Goal: Transaction & Acquisition: Purchase product/service

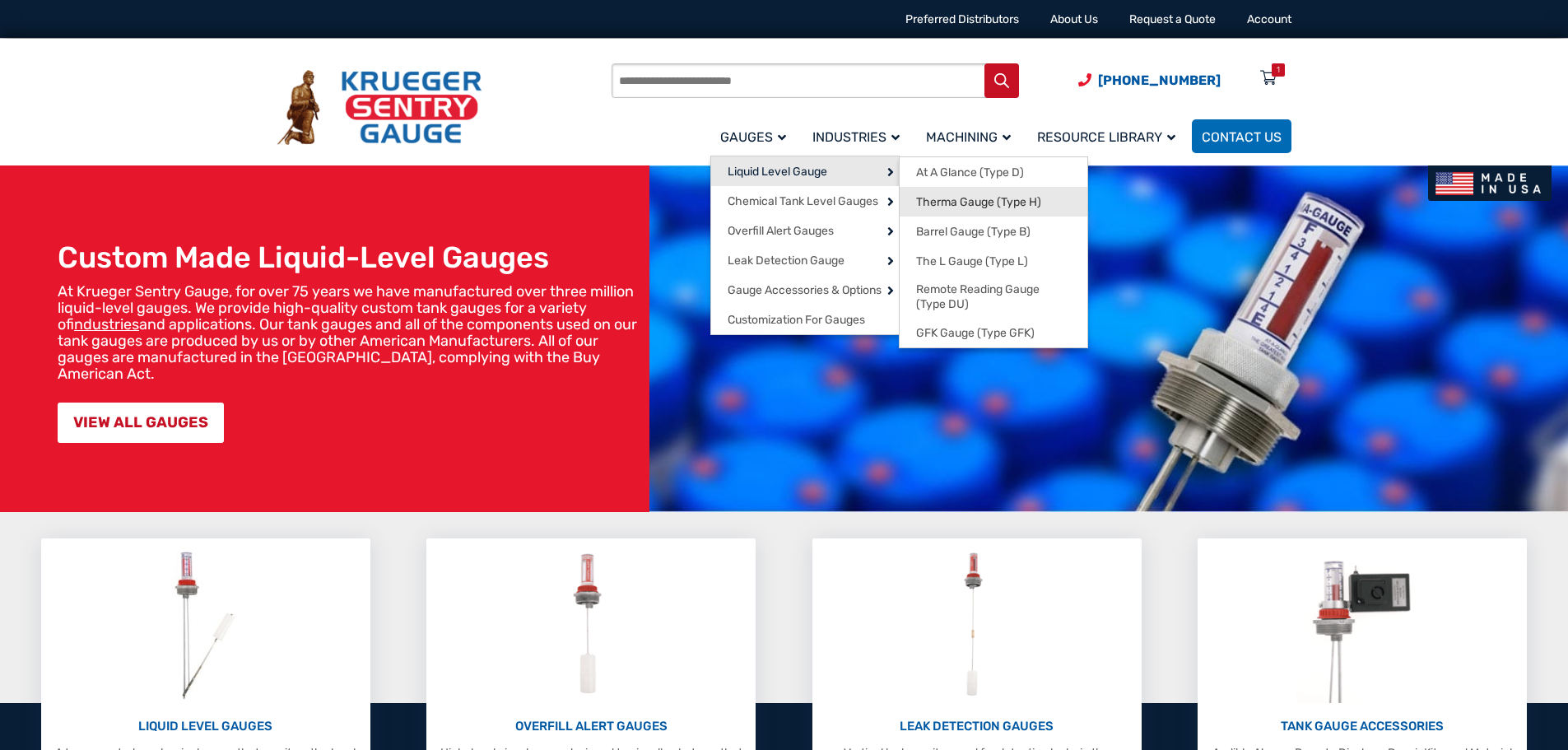
click at [973, 209] on span "Therma Gauge (Type H)" at bounding box center [979, 202] width 125 height 15
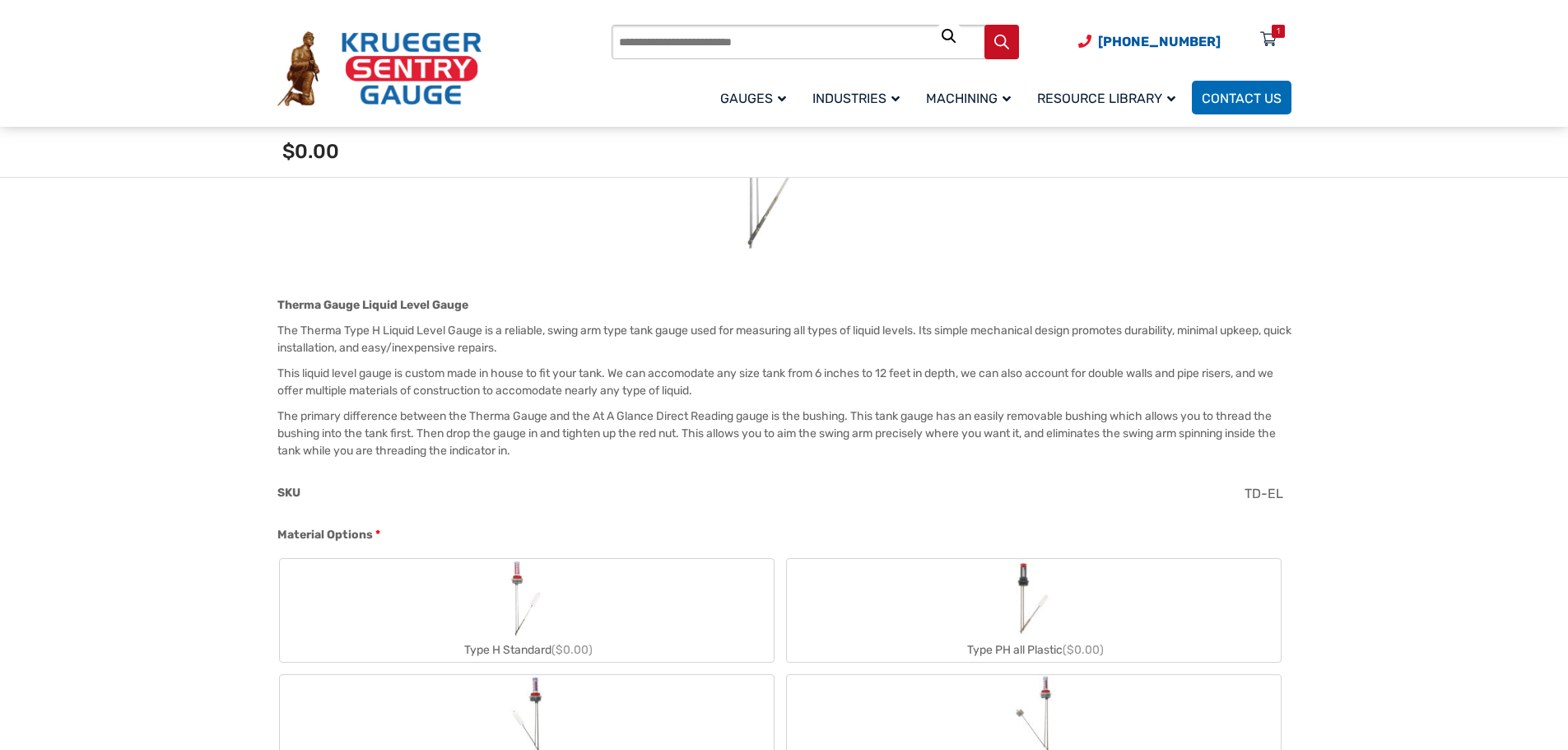
scroll to position [659, 0]
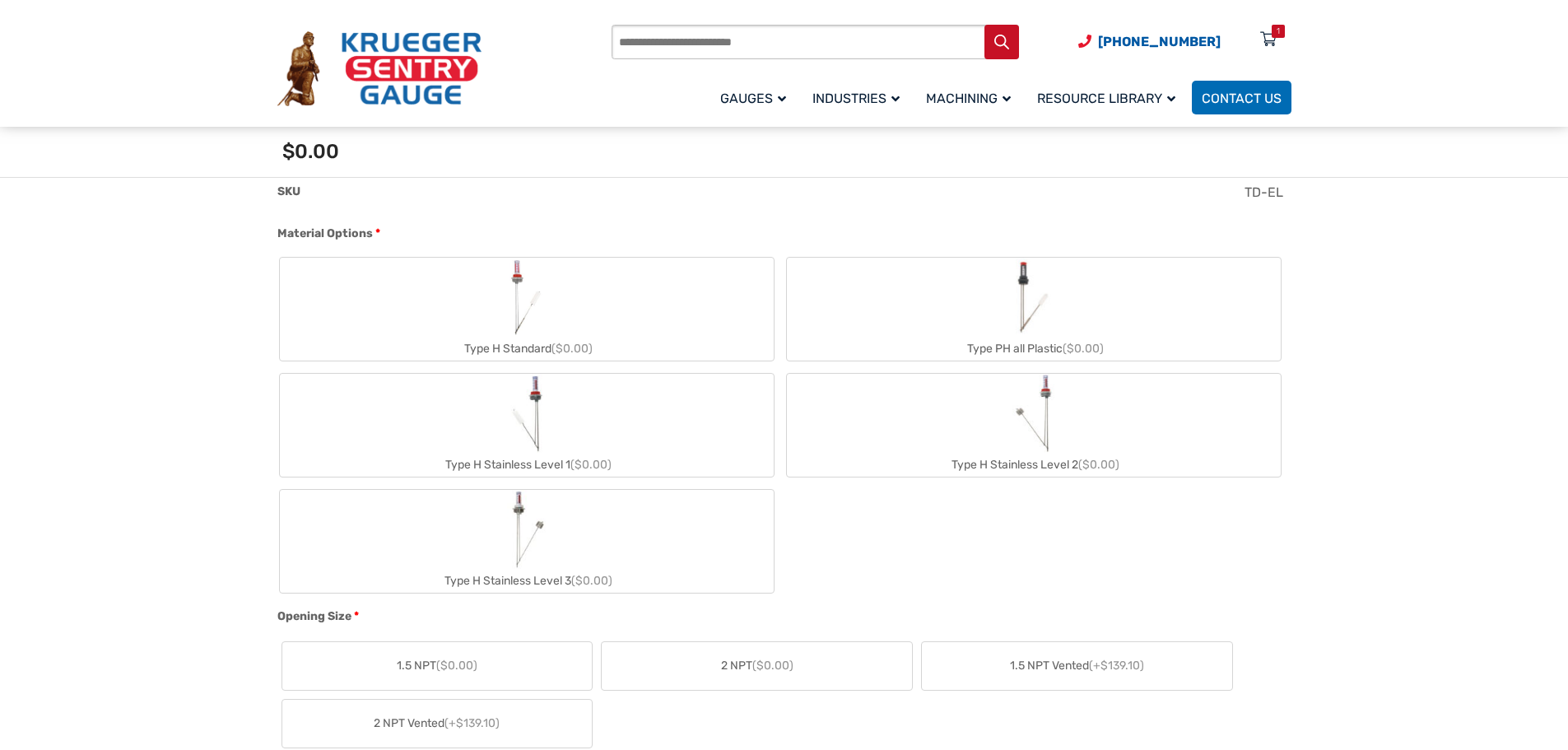
click at [674, 283] on label "Type H Standard ($0.00)" at bounding box center [527, 309] width 494 height 103
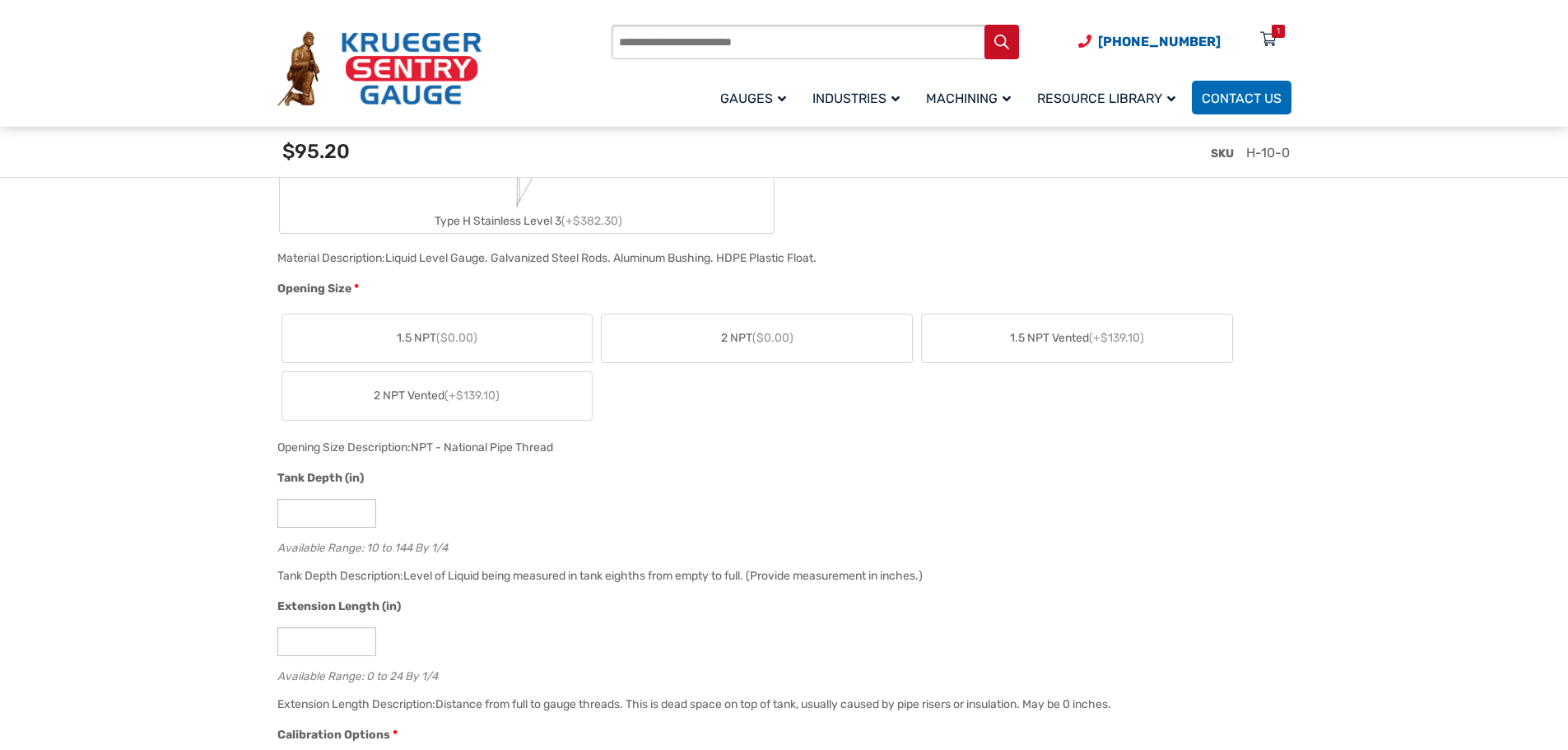
scroll to position [1070, 0]
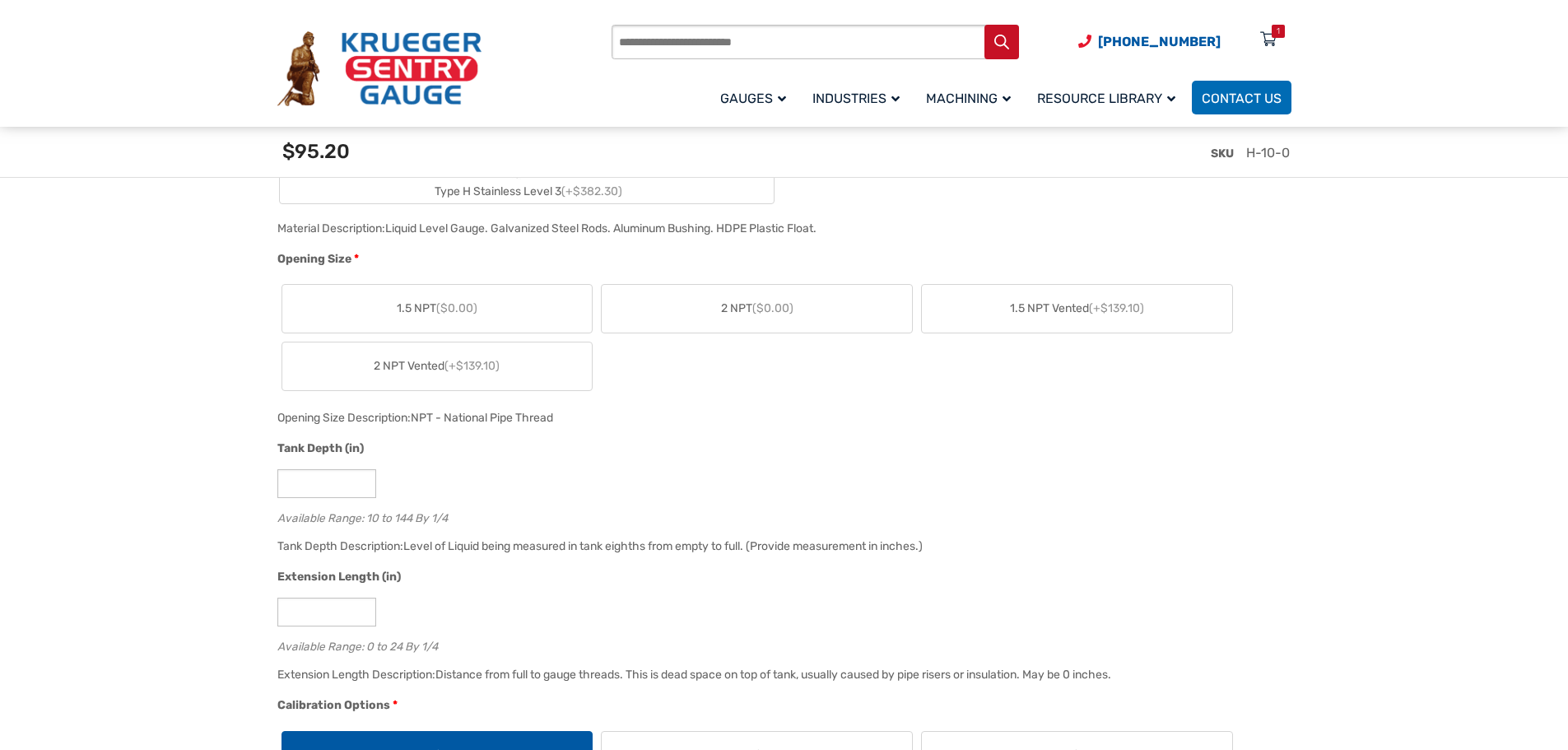
click at [743, 284] on label "2 NPT ($0.00)" at bounding box center [757, 309] width 310 height 48
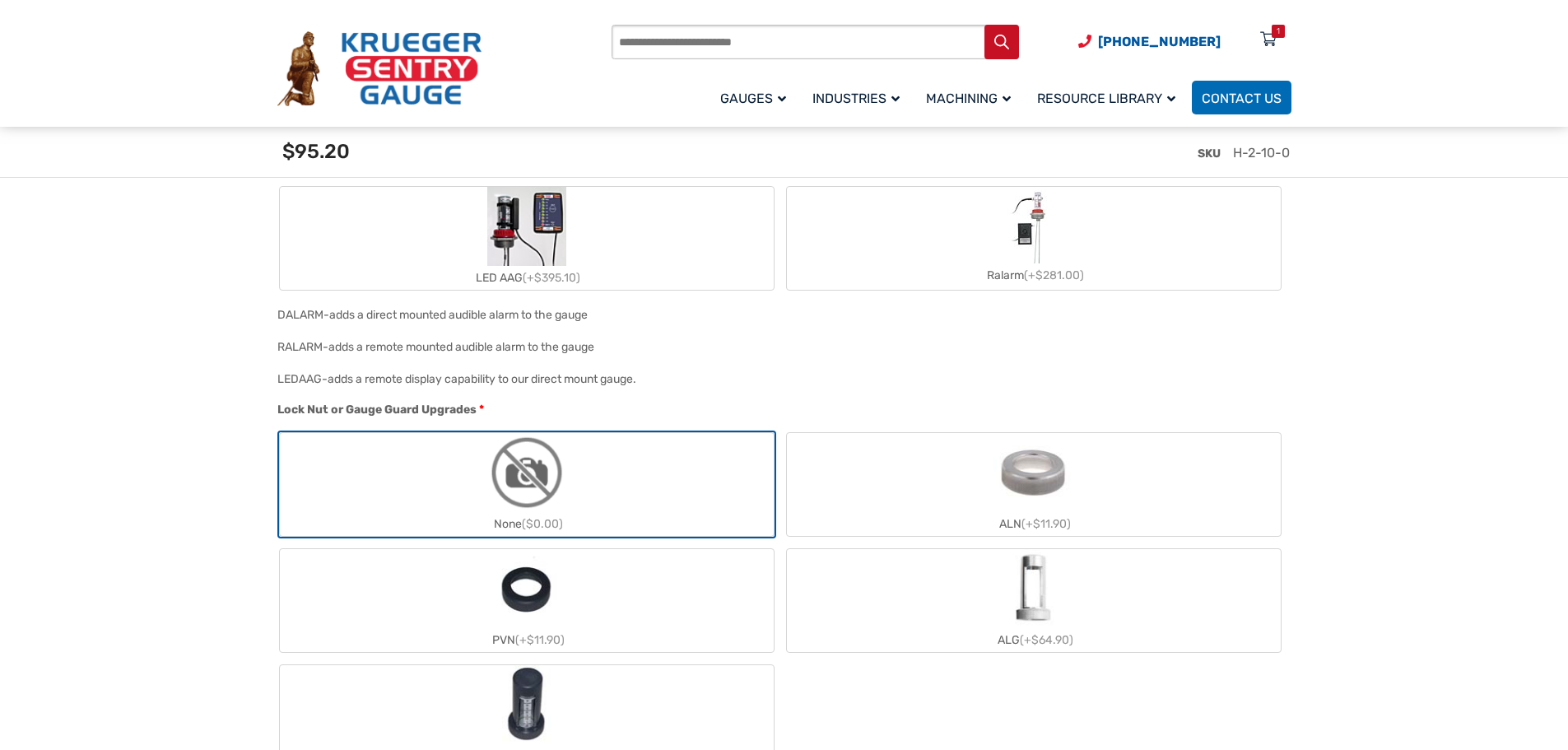
scroll to position [1729, 0]
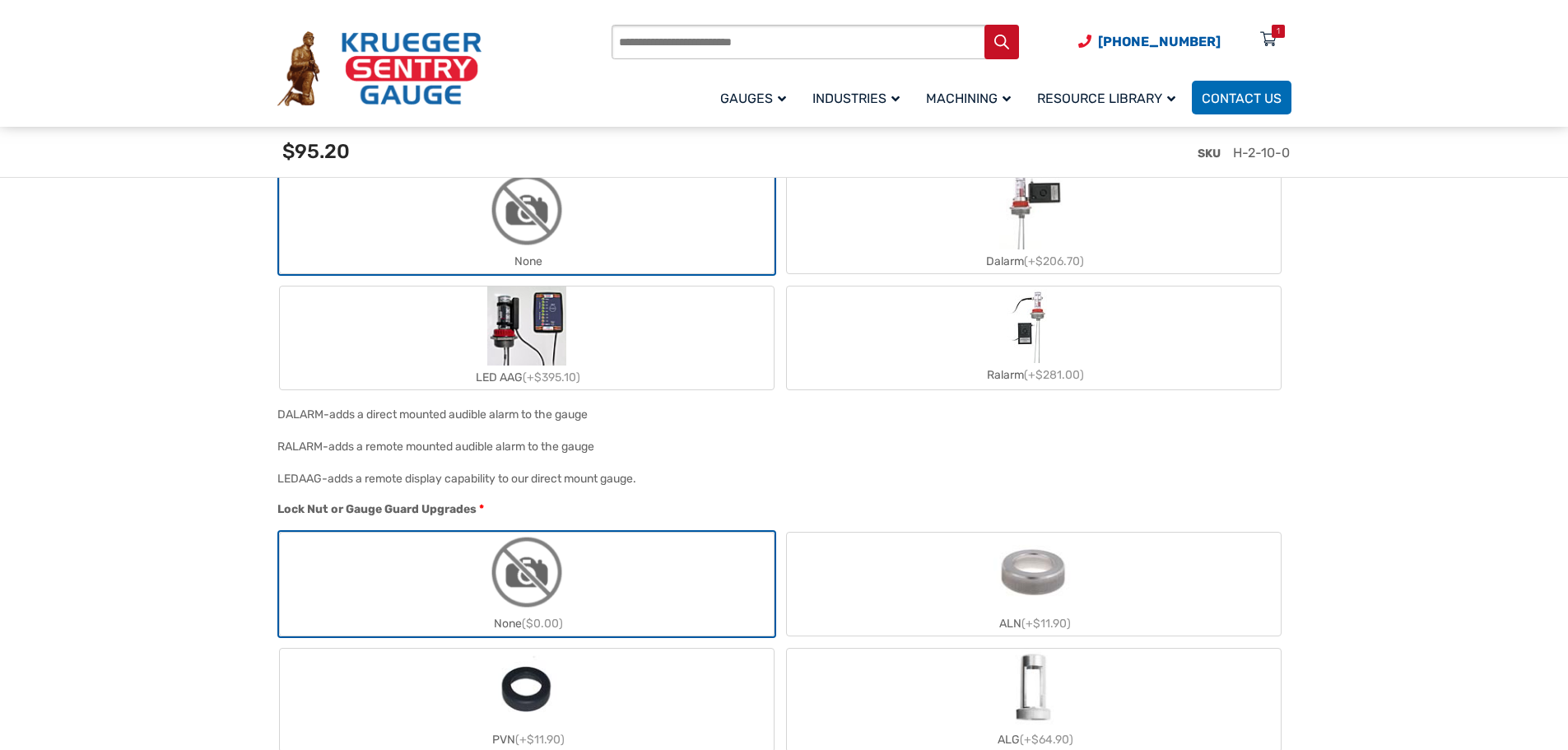
drag, startPoint x: 666, startPoint y: 480, endPoint x: 274, endPoint y: 484, distance: 392.0
click at [274, 484] on div "LEDAAG- adds a remote display capability to our direct mount gauge." at bounding box center [781, 484] width 1014 height 32
copy div "LEDAAG- adds a remote display capability to our direct mount gauge."
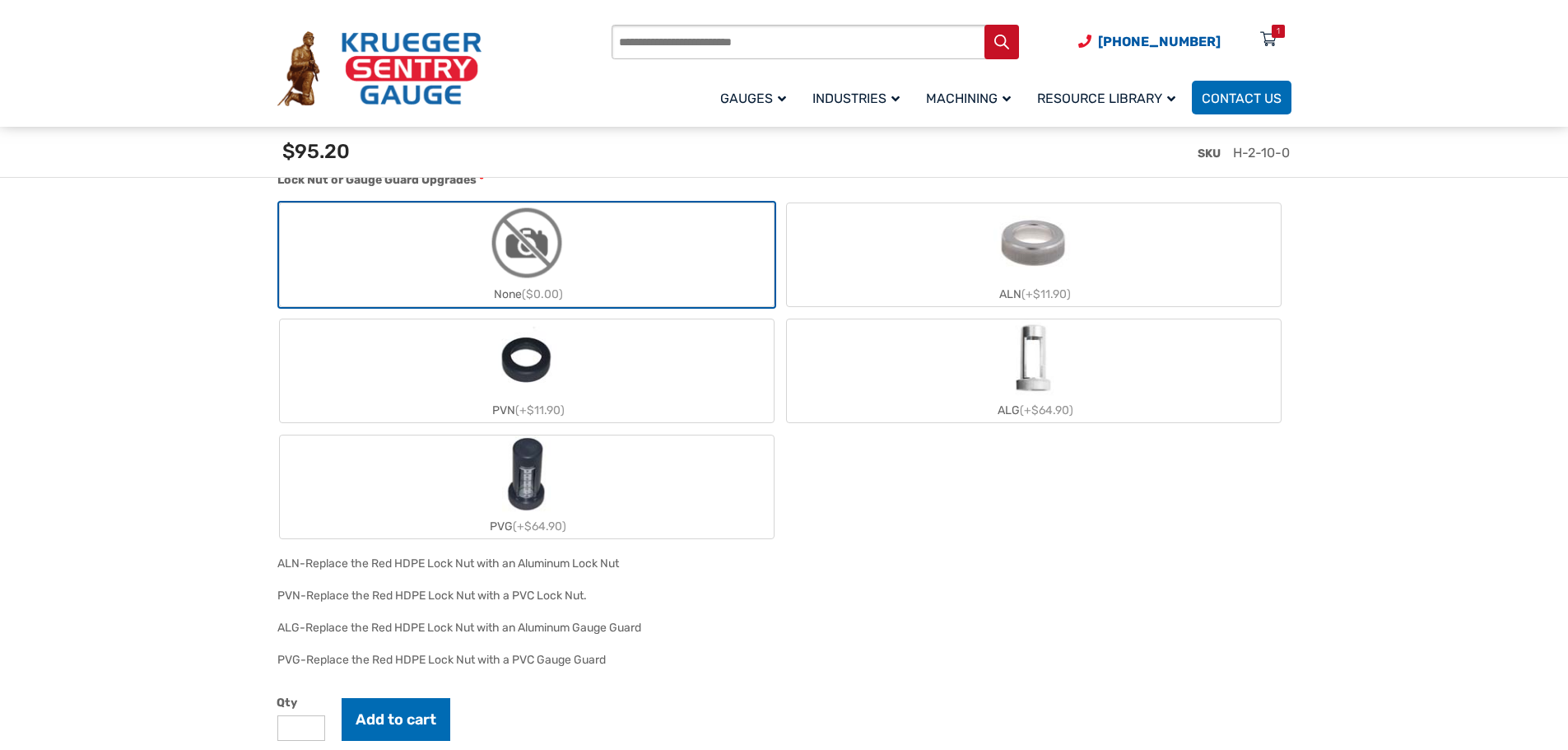
scroll to position [1647, 0]
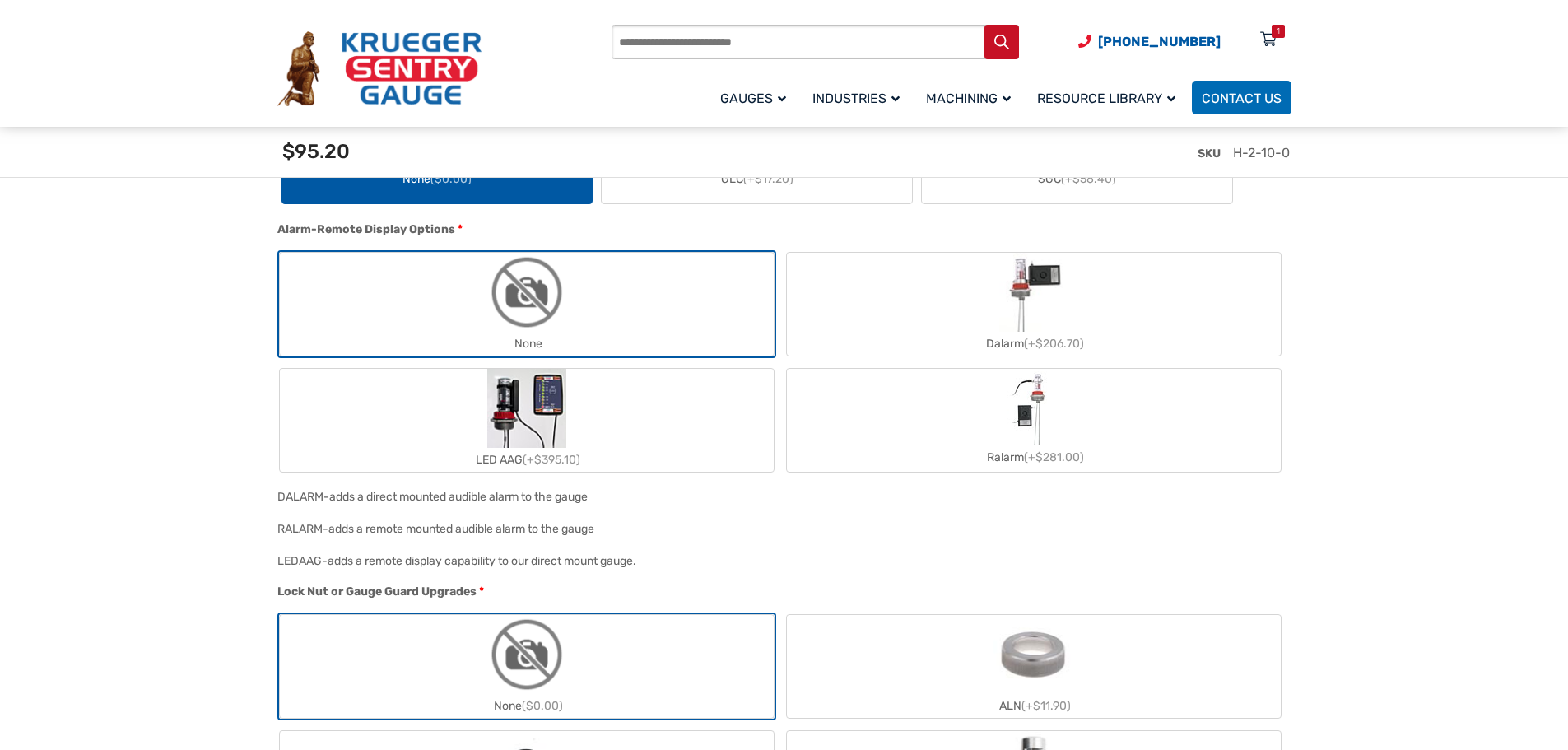
click at [1042, 311] on img "Dalarm" at bounding box center [1033, 292] width 69 height 79
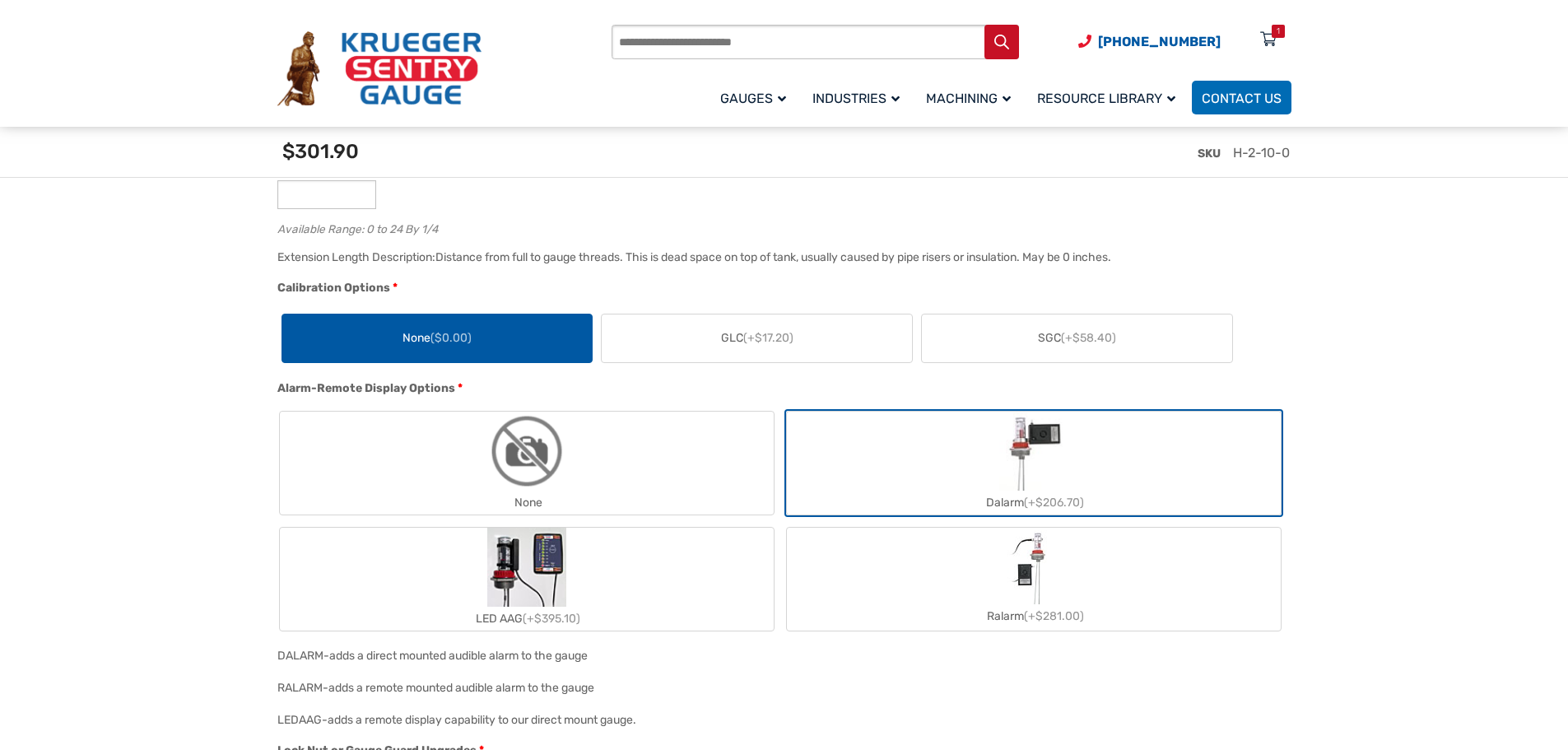
scroll to position [1817, 0]
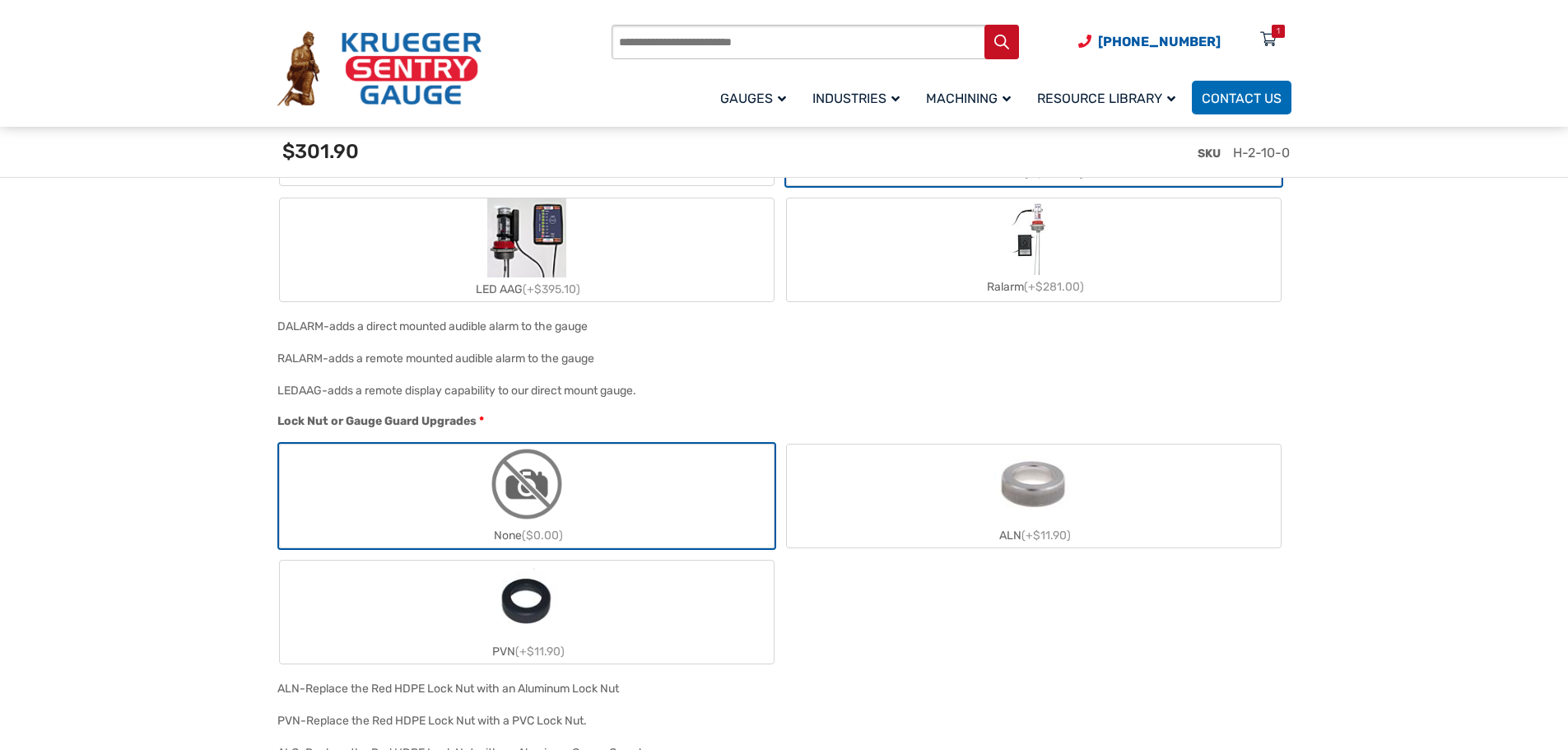
click at [647, 383] on div "LEDAAG- adds a remote display capability to our direct mount gauge." at bounding box center [781, 397] width 1014 height 32
drag, startPoint x: 656, startPoint y: 393, endPoint x: 275, endPoint y: 401, distance: 381.1
click at [275, 401] on div "LEDAAG- adds a remote display capability to our direct mount gauge." at bounding box center [781, 397] width 1014 height 32
copy div "LEDAAG- adds a remote display capability to our direct mount gauge."
click at [595, 361] on div "adds a remote mounted audible alarm to the gauge" at bounding box center [461, 359] width 266 height 14
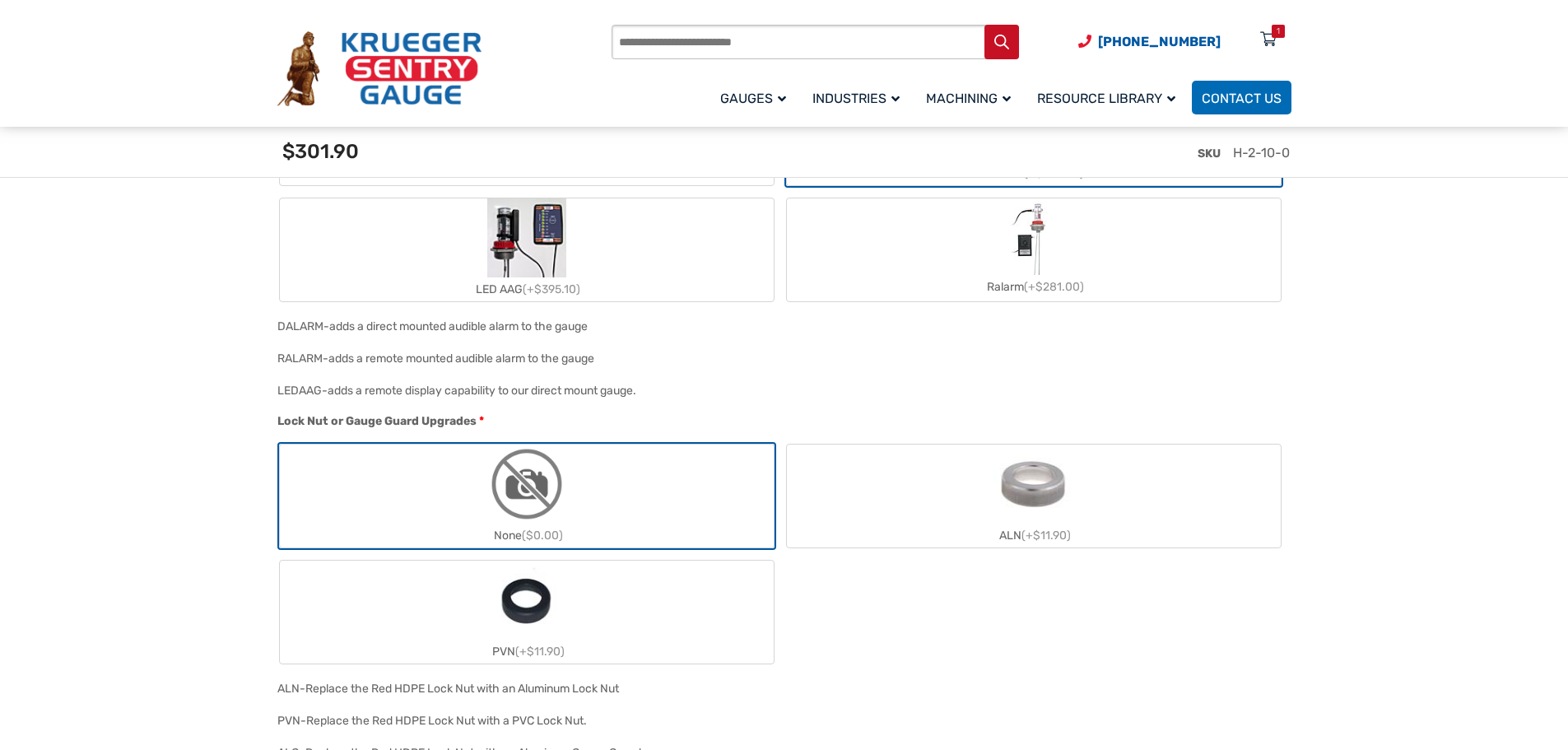
click at [612, 363] on div "RALARM- adds a remote mounted audible alarm to the gauge" at bounding box center [781, 365] width 1014 height 32
drag, startPoint x: 619, startPoint y: 364, endPoint x: 275, endPoint y: 370, distance: 344.1
click at [275, 370] on div "RALARM- adds a remote mounted audible alarm to the gauge" at bounding box center [781, 365] width 1014 height 32
copy div "RALARM- adds a remote mounted audible alarm to the gauge"
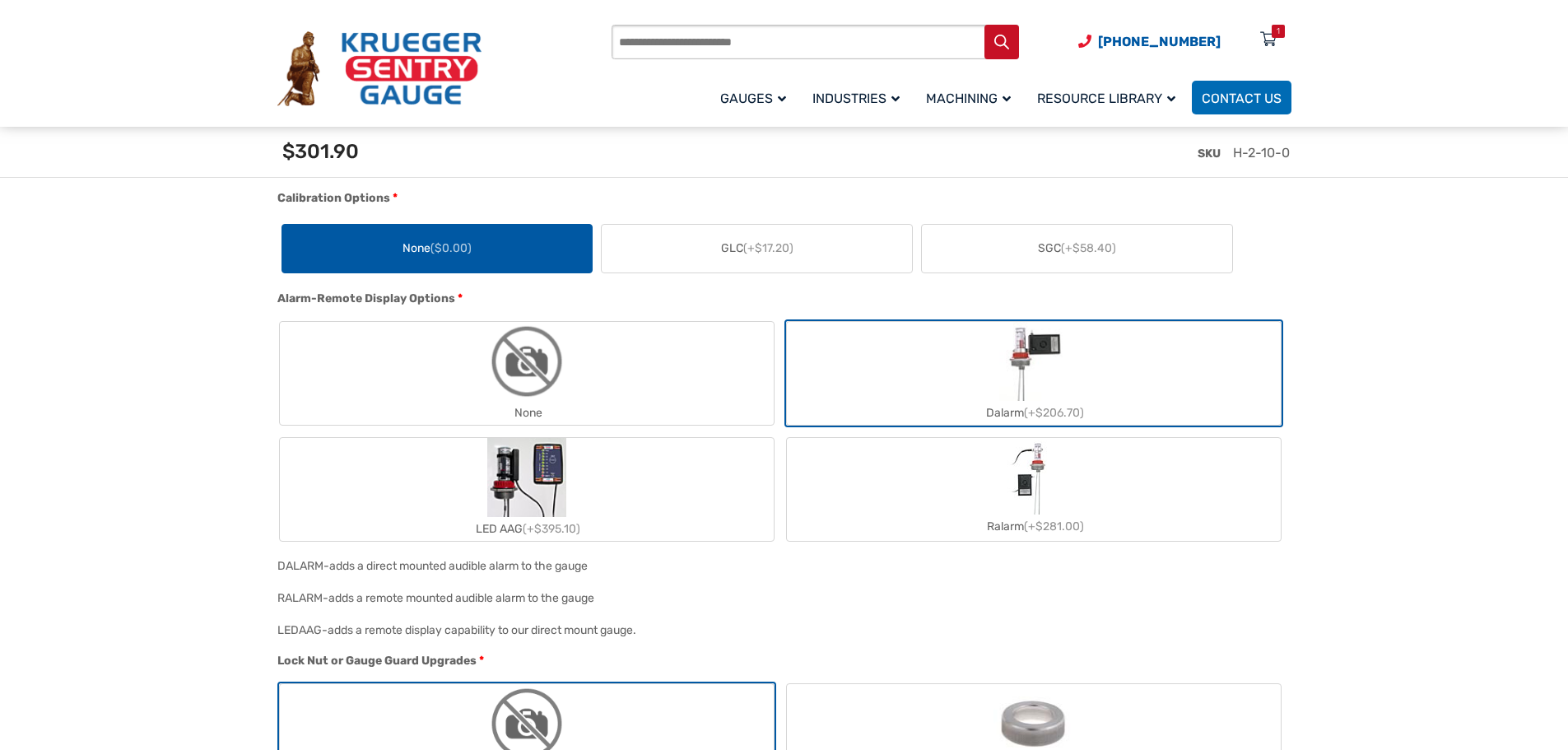
scroll to position [1570, 0]
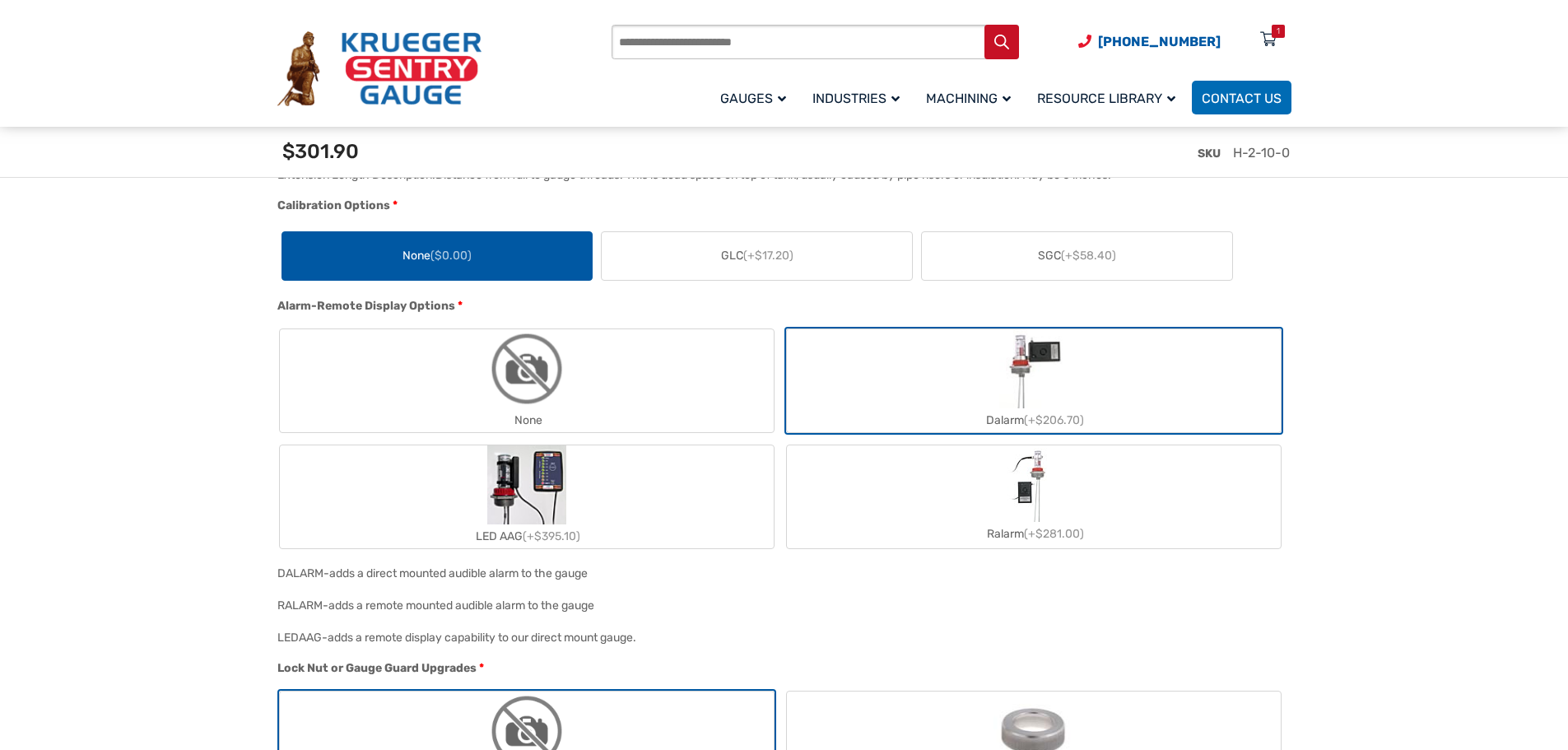
click at [1365, 507] on section "🔍 Therma Gauge $ 0.00 Therma Gauge Liquid Level Gauge The Therma Type H Liquid …" at bounding box center [784, 464] width 1568 height 3337
click at [1075, 515] on label "Ralarm (+$281.00)" at bounding box center [1034, 497] width 494 height 98
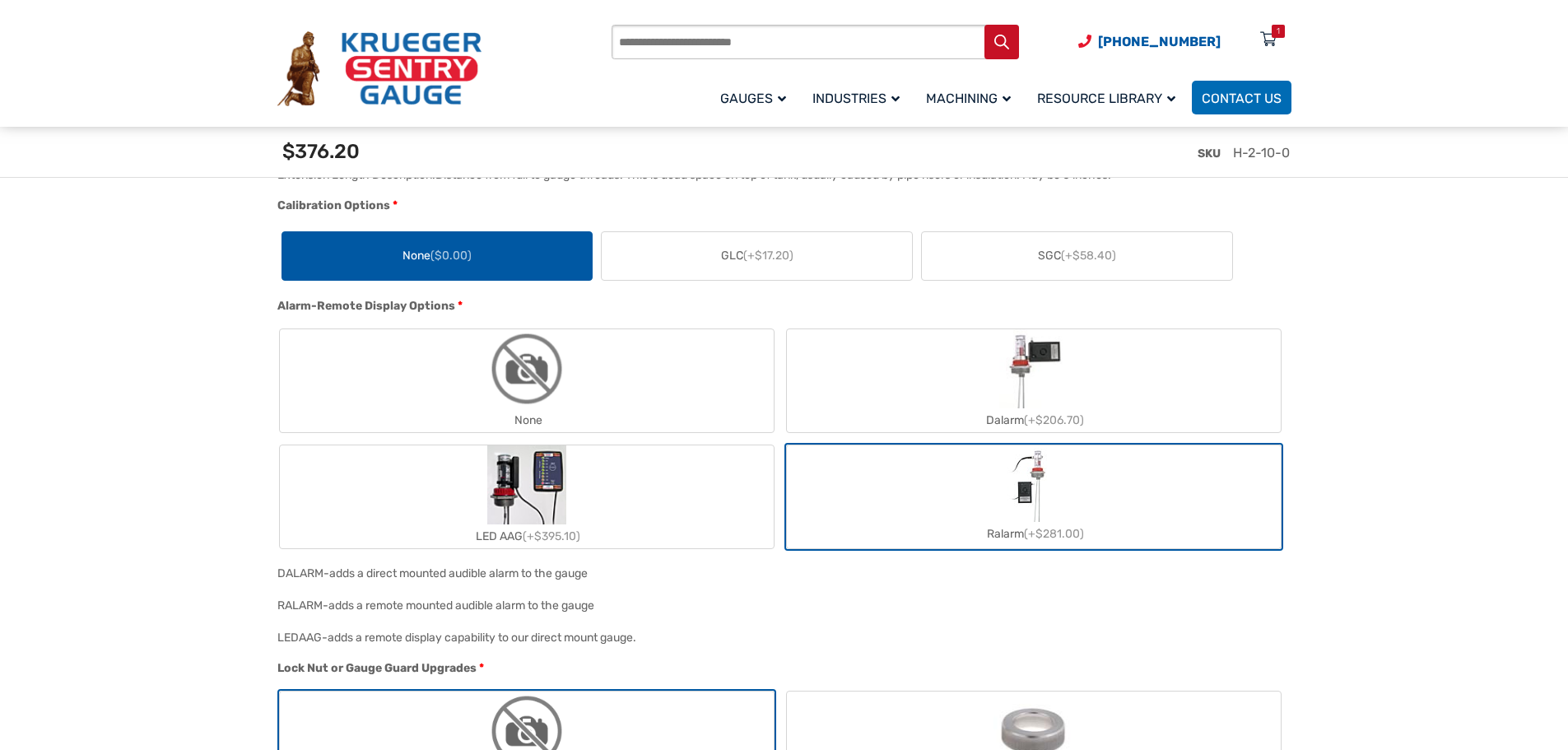
click at [1027, 394] on img "Dalarm" at bounding box center [1033, 368] width 69 height 79
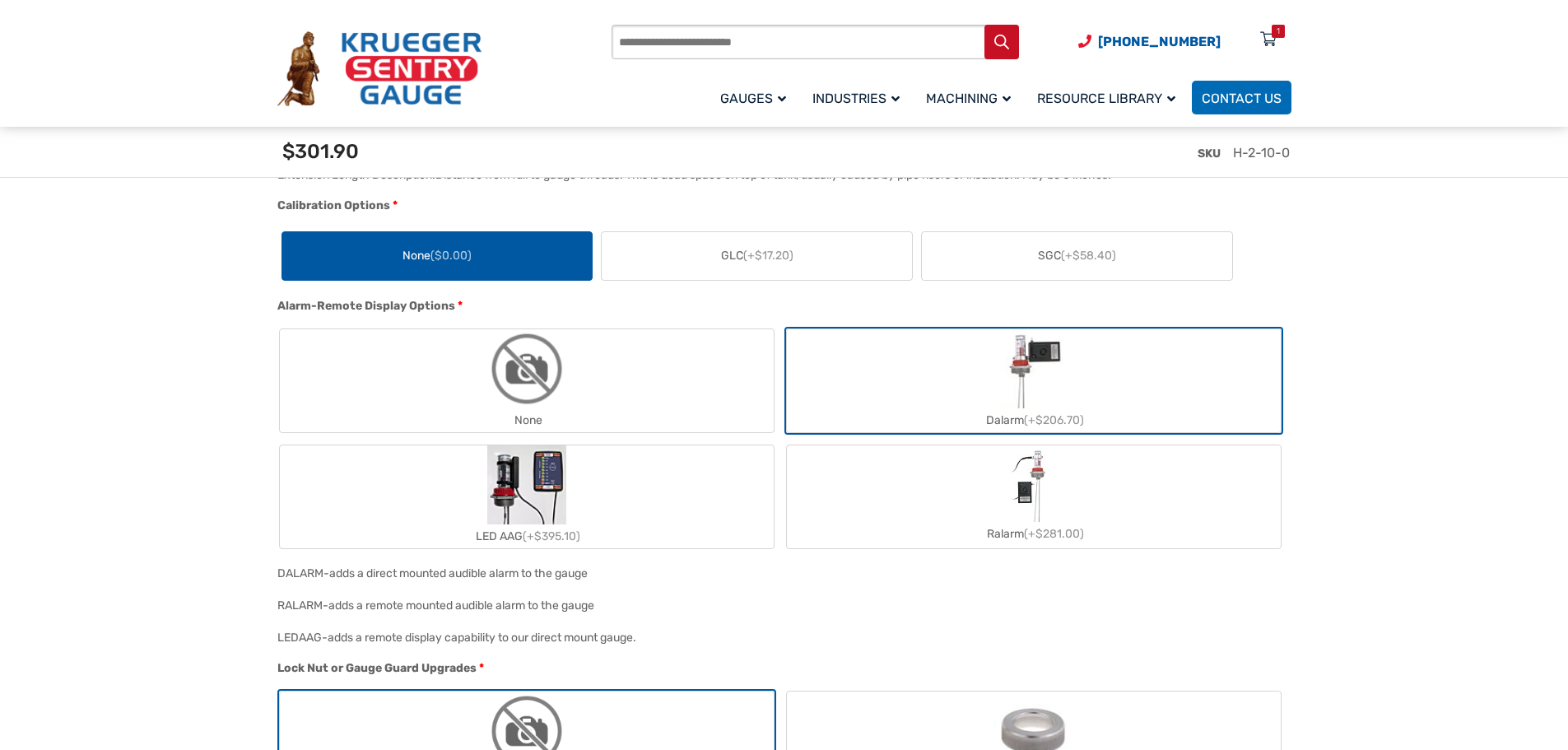
click at [1047, 511] on img "Ralarm" at bounding box center [1033, 484] width 52 height 74
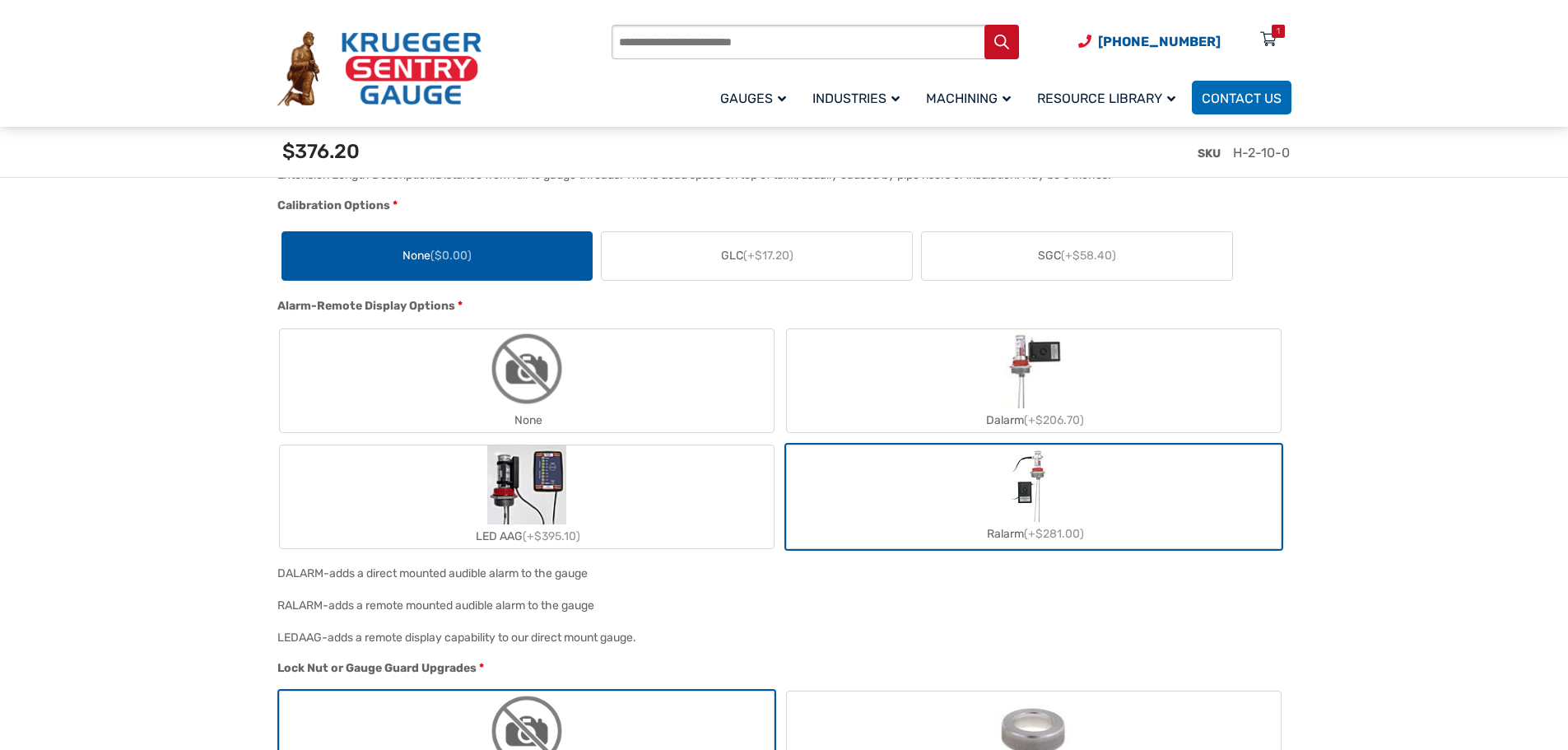
click at [586, 530] on div "LED AAG (+$395.10)" at bounding box center [527, 536] width 494 height 24
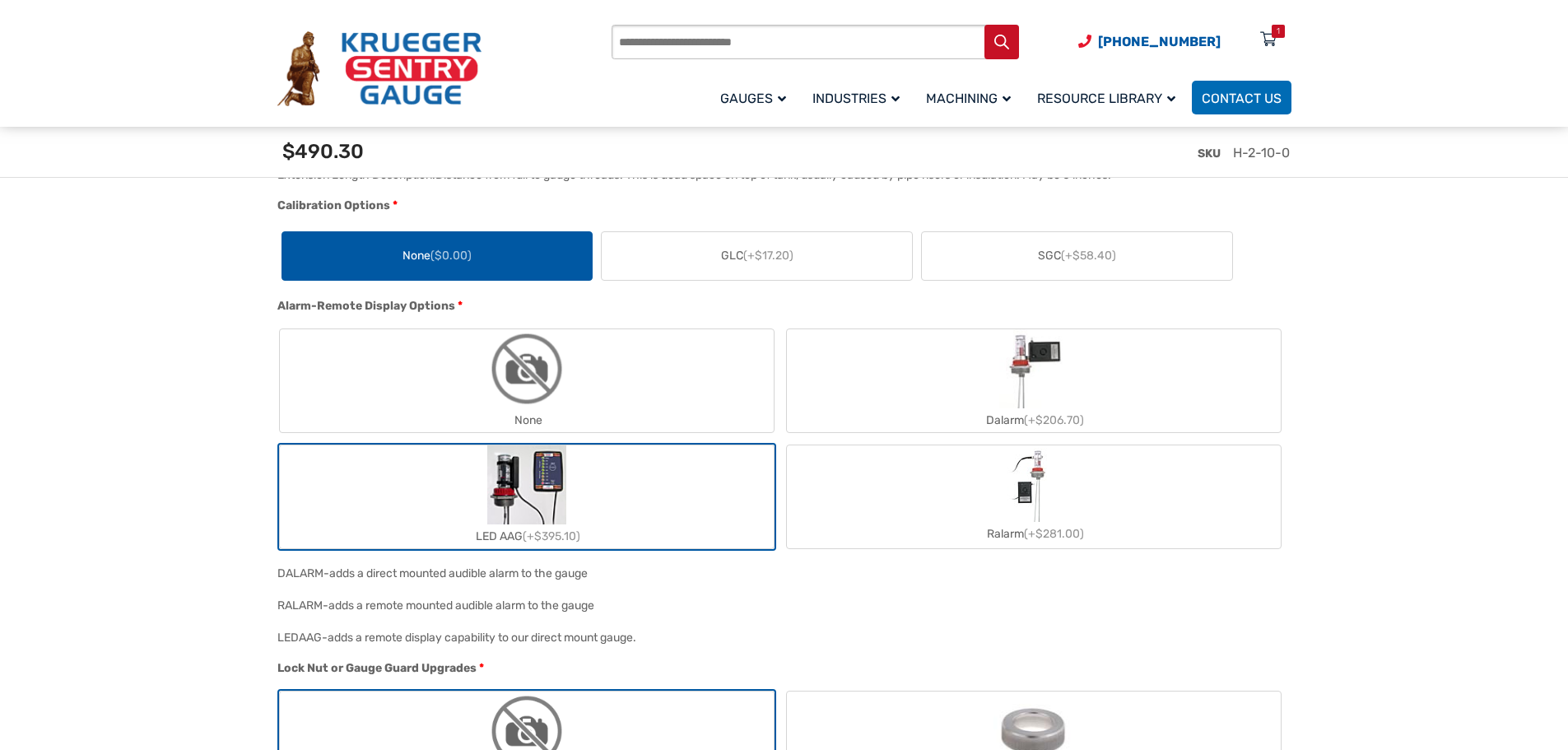
click at [948, 415] on div "Dalarm (+$206.70)" at bounding box center [1034, 420] width 494 height 24
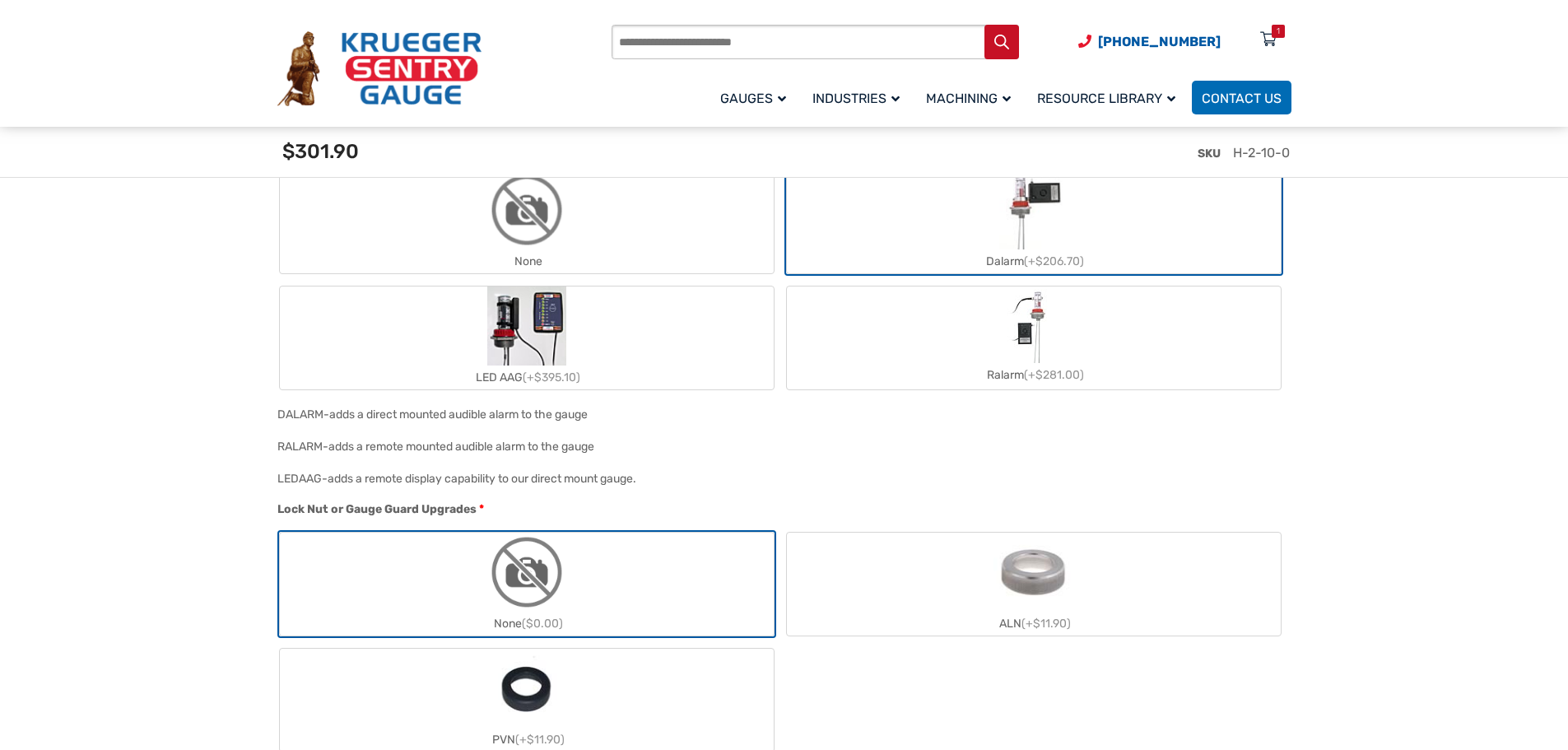
scroll to position [1647, 0]
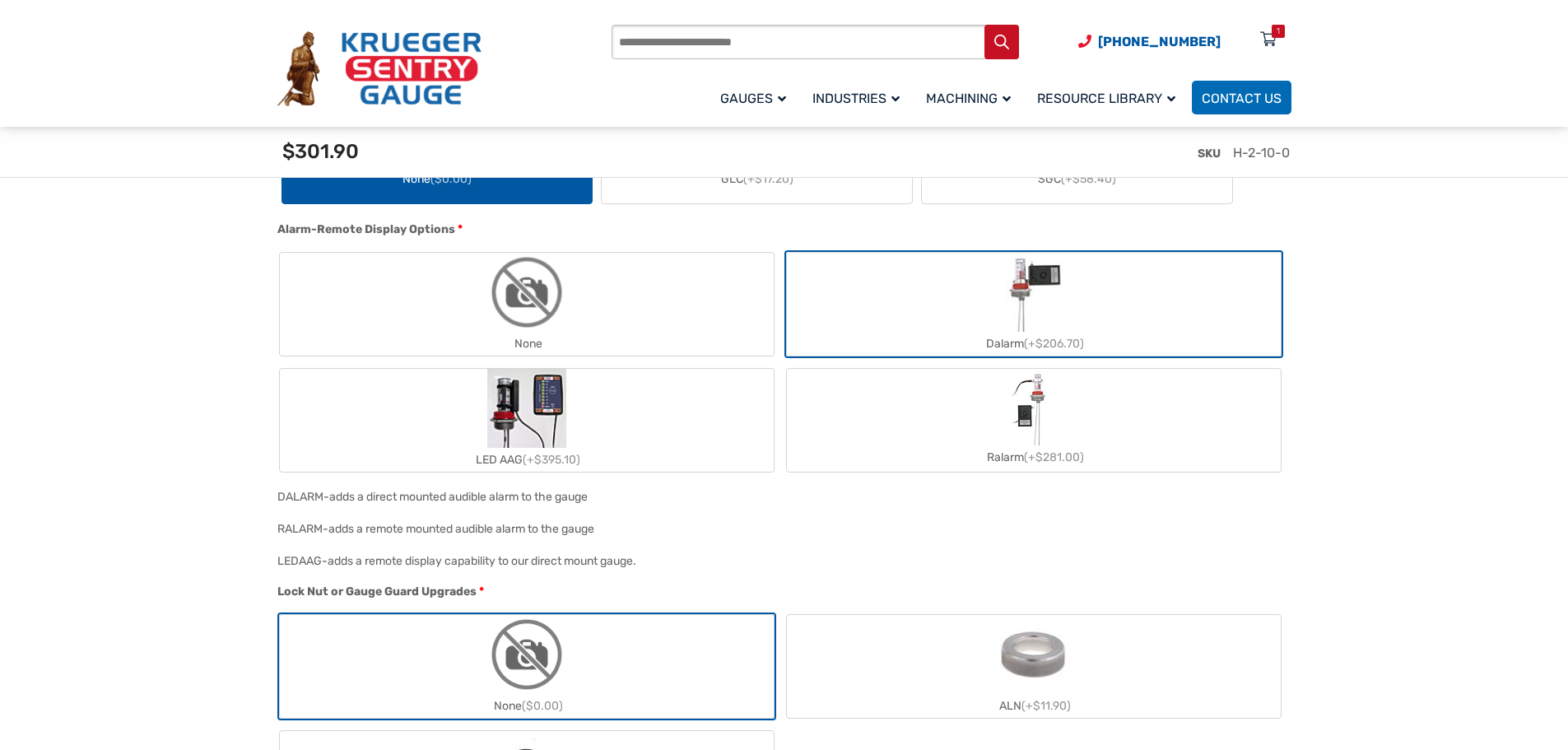
drag, startPoint x: 1462, startPoint y: 523, endPoint x: 1438, endPoint y: 414, distance: 111.6
click at [1444, 461] on section "🔍 Therma Gauge $ 0.00 Therma Gauge Liquid Level Gauge The Therma Type H Liquid …" at bounding box center [784, 387] width 1568 height 3337
click at [1434, 380] on section "🔍 Therma Gauge $ 0.00 Therma Gauge Liquid Level Gauge The Therma Type H Liquid …" at bounding box center [784, 387] width 1568 height 3337
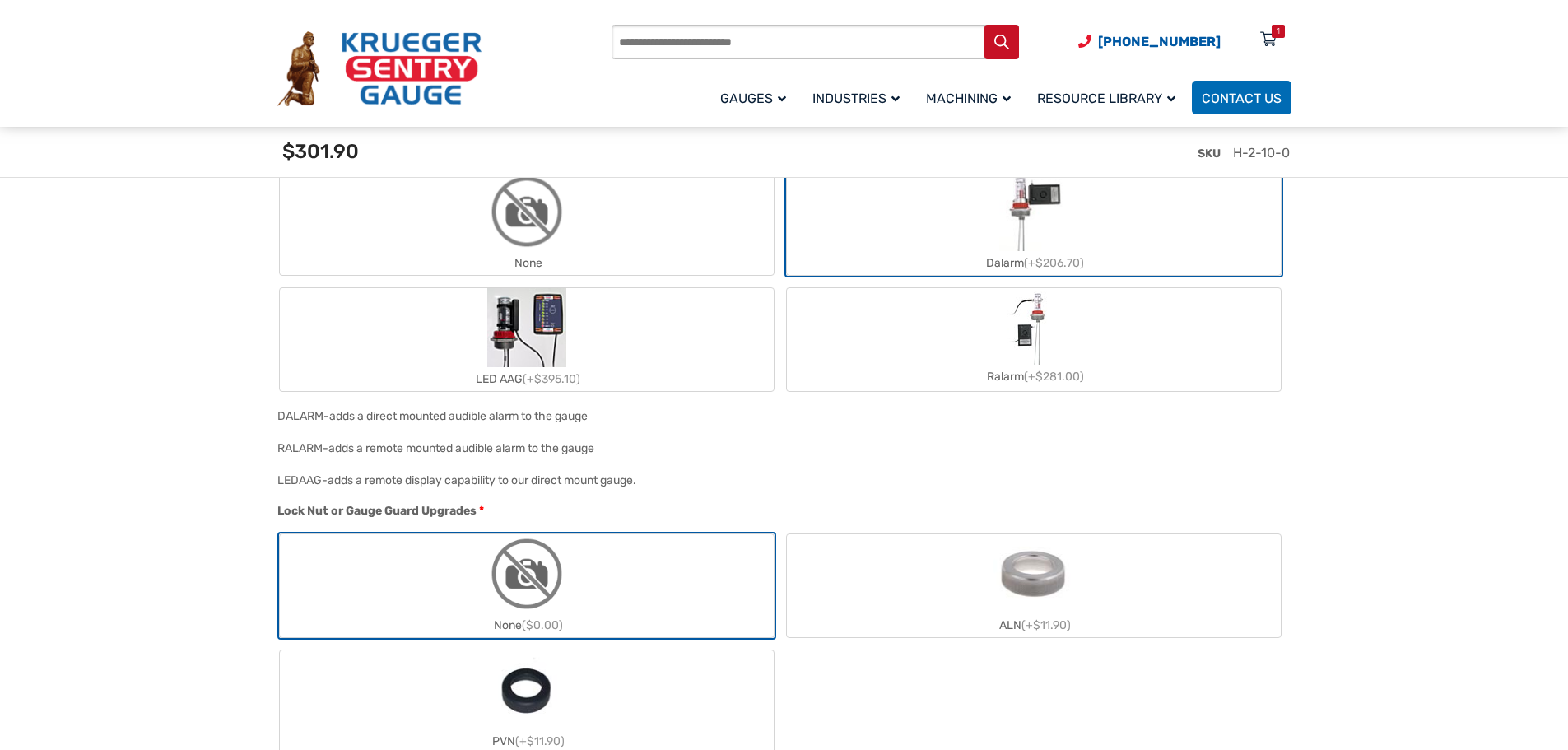
scroll to position [1729, 0]
